Goal: Task Accomplishment & Management: Manage account settings

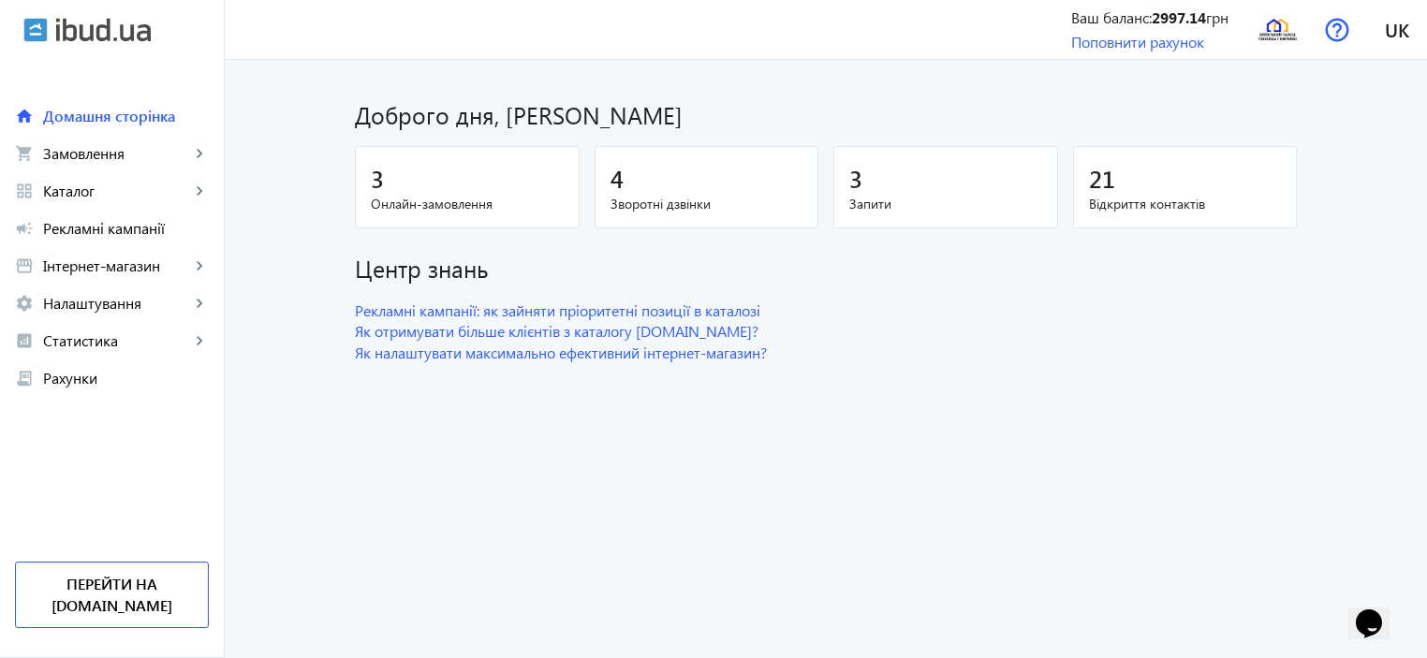
click at [537, 207] on span "Онлайн-замовлення" at bounding box center [467, 204] width 193 height 19
click at [131, 318] on link "settings Налаштування keyboard_arrow_right" at bounding box center [112, 303] width 224 height 37
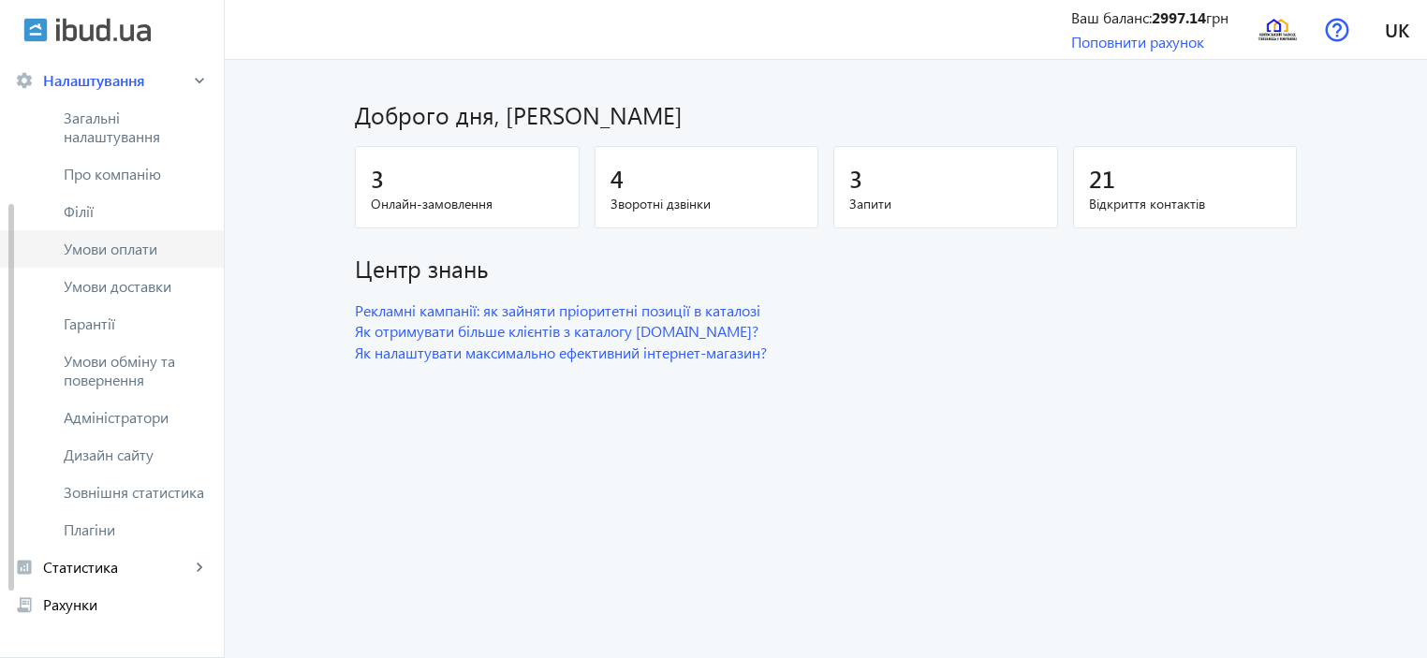
scroll to position [222, 0]
click at [143, 126] on span "Загальні налаштування" at bounding box center [136, 128] width 145 height 37
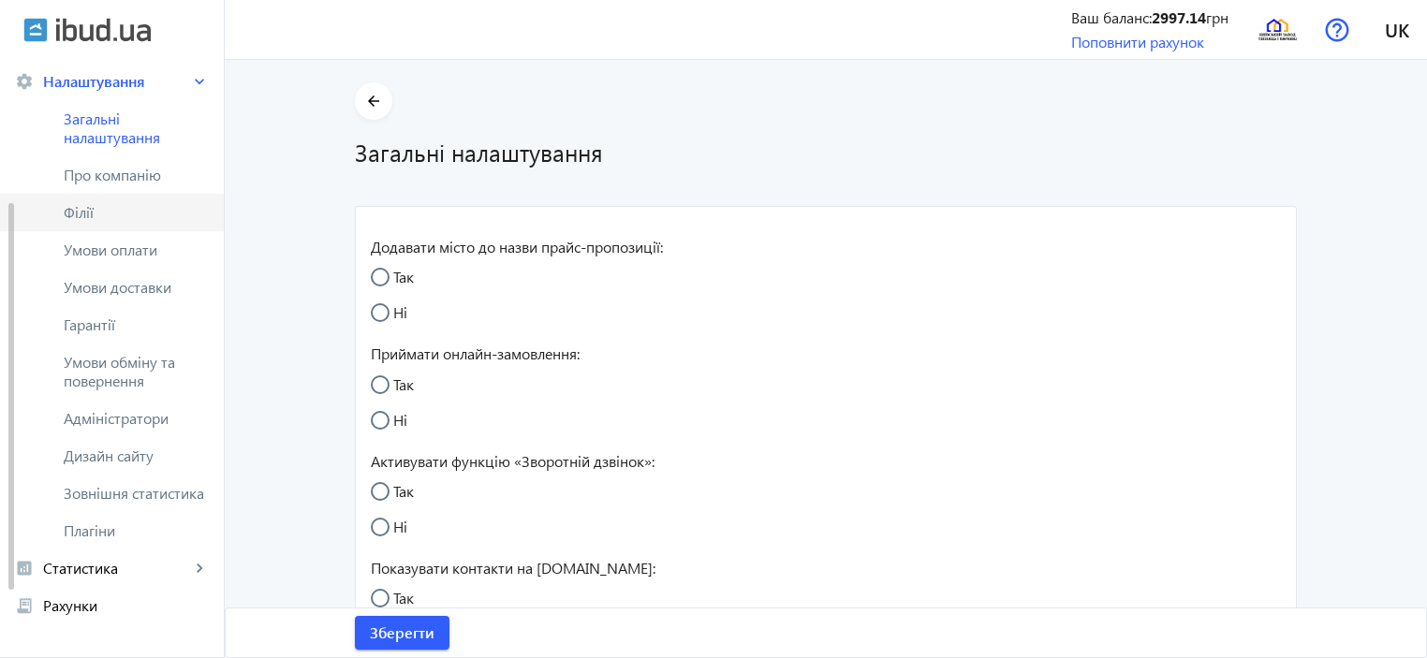
radio input "true"
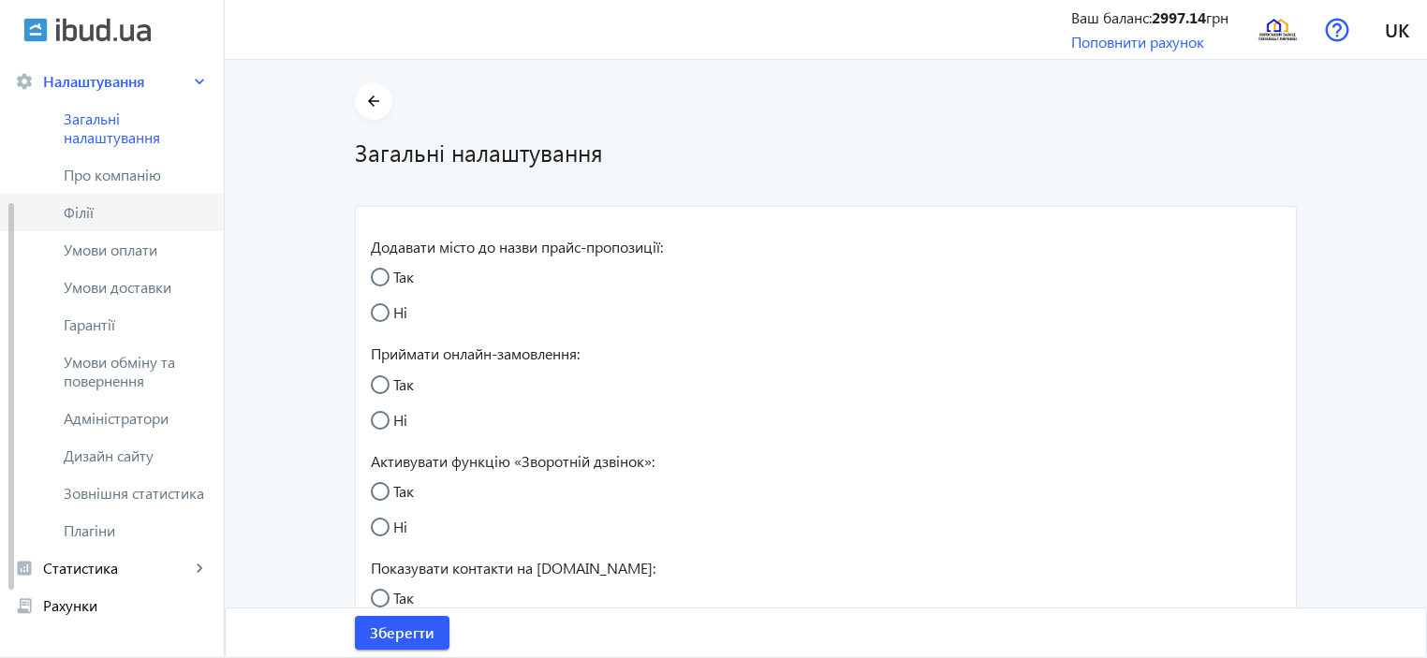
radio input "true"
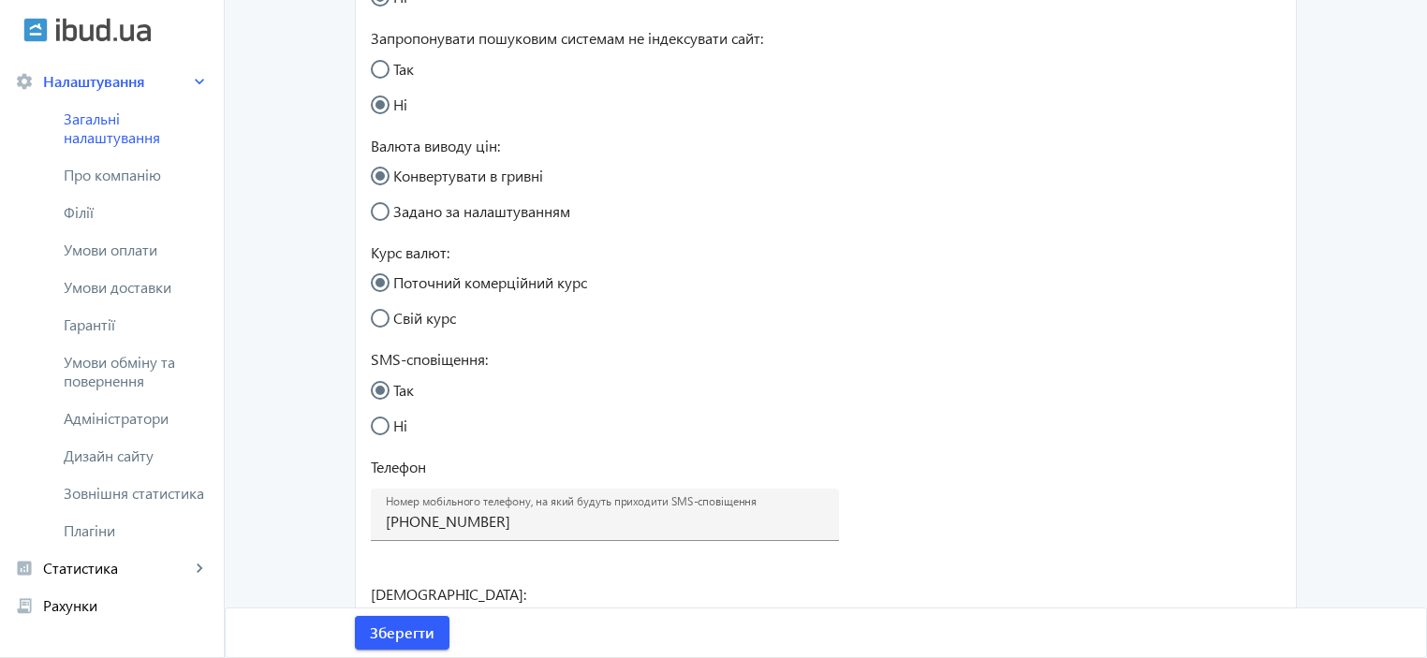
scroll to position [978, 0]
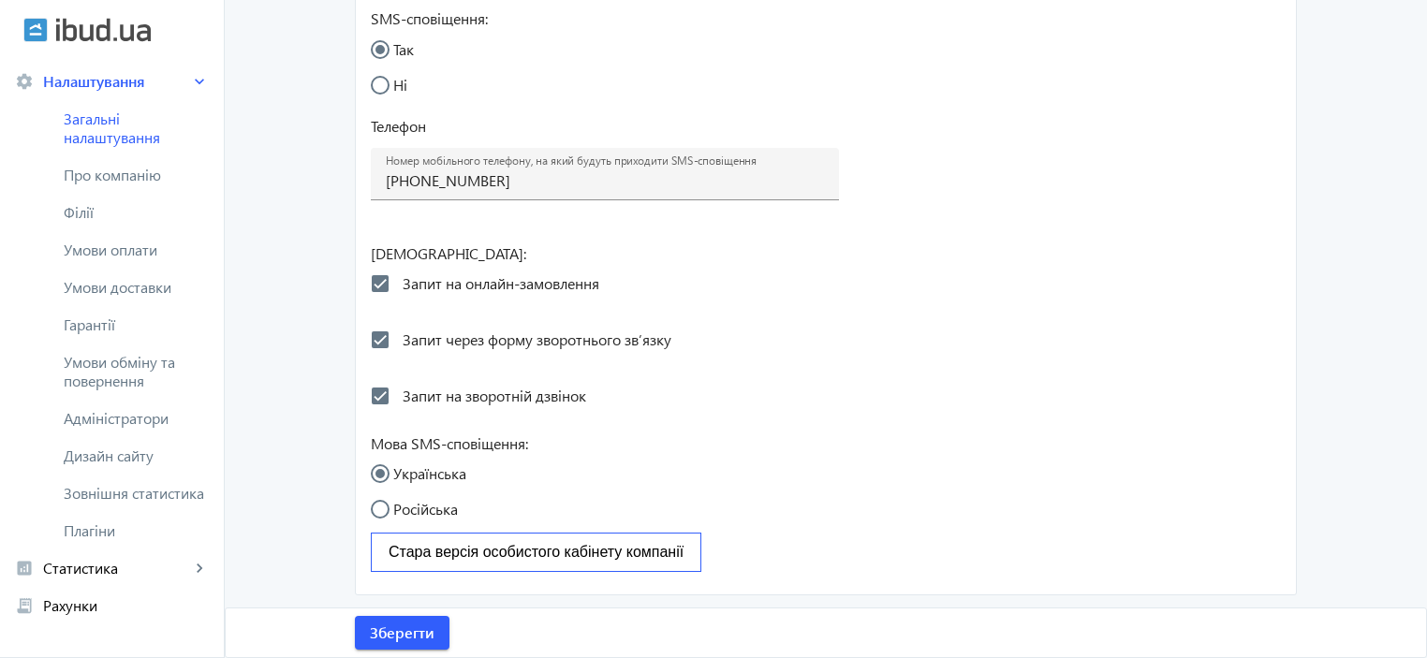
click at [461, 550] on span "Стара версія особистого кабінету компанії" at bounding box center [536, 552] width 295 height 16
